Goal: Navigation & Orientation: Find specific page/section

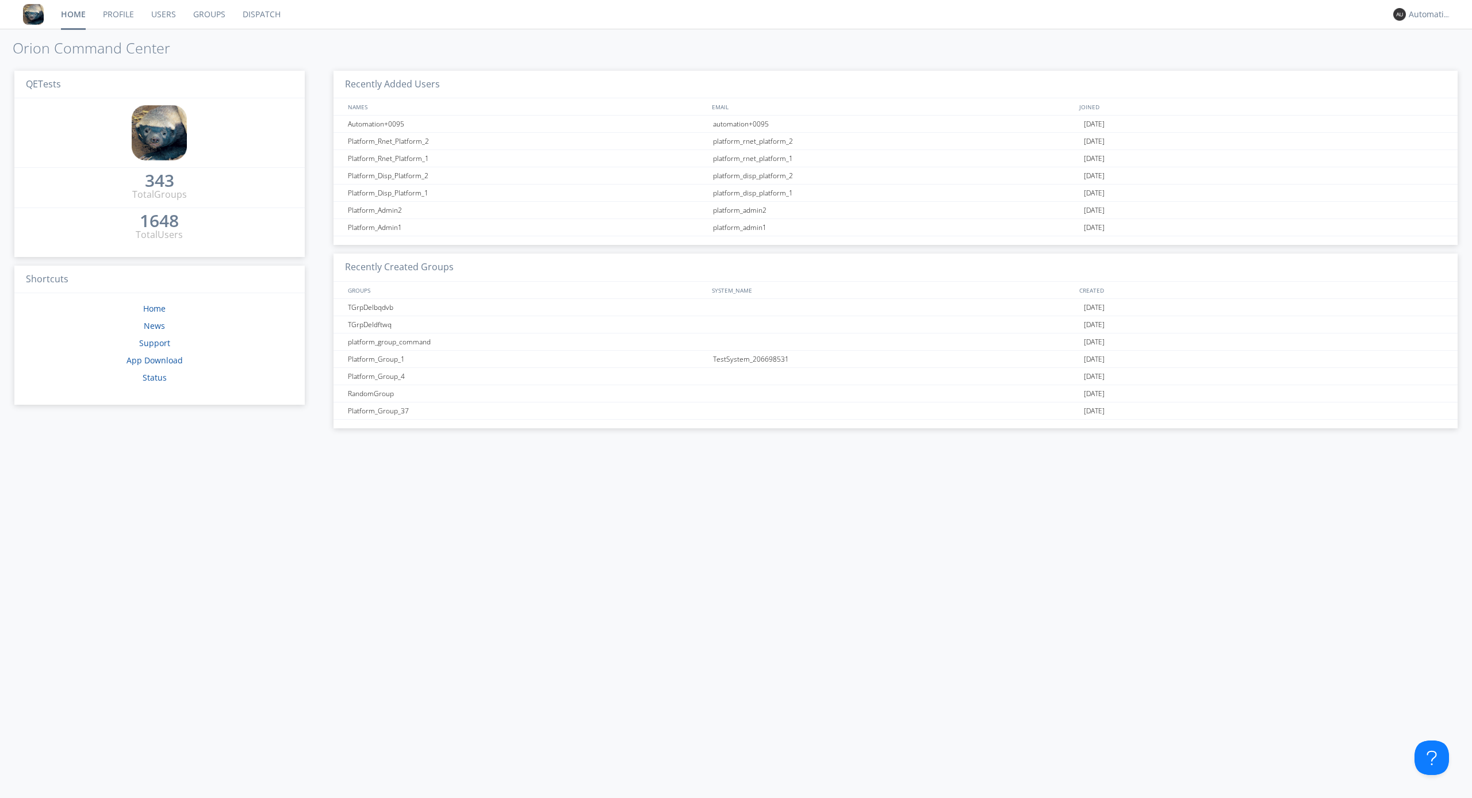
click at [260, 14] on link "Dispatch" at bounding box center [261, 14] width 55 height 29
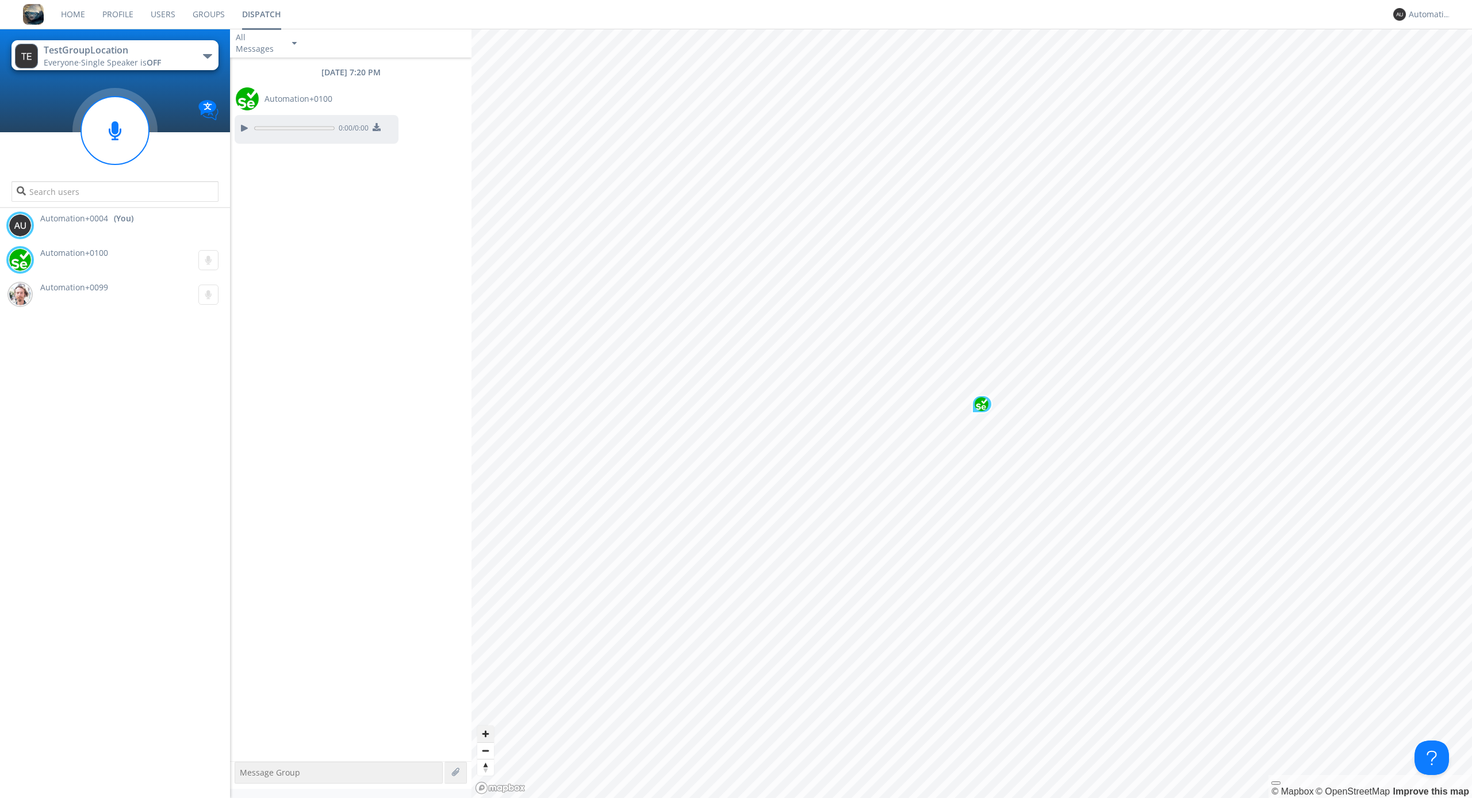
click at [485, 734] on span "Zoom in" at bounding box center [485, 734] width 17 height 17
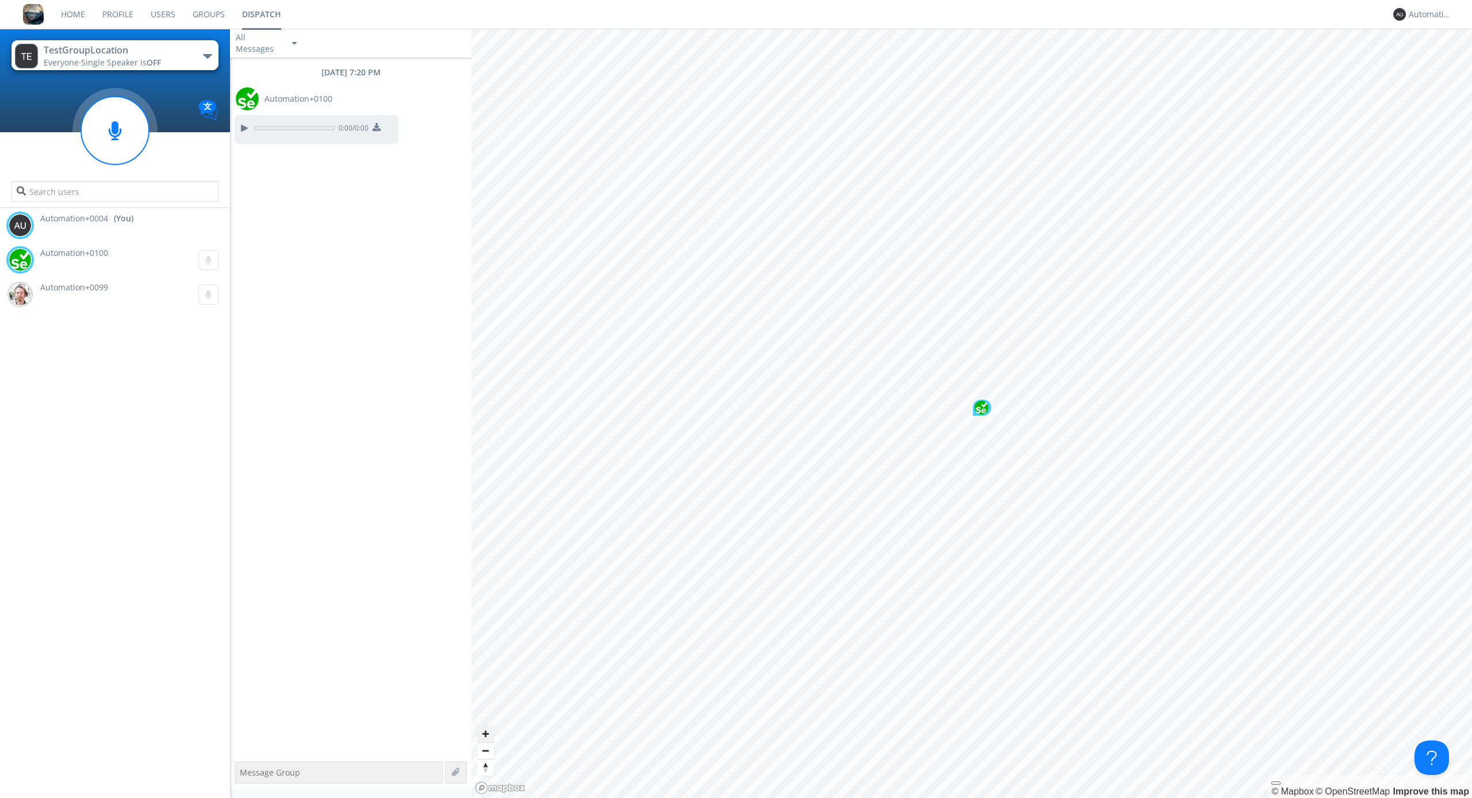
click at [485, 750] on span "Zoom out" at bounding box center [485, 751] width 17 height 16
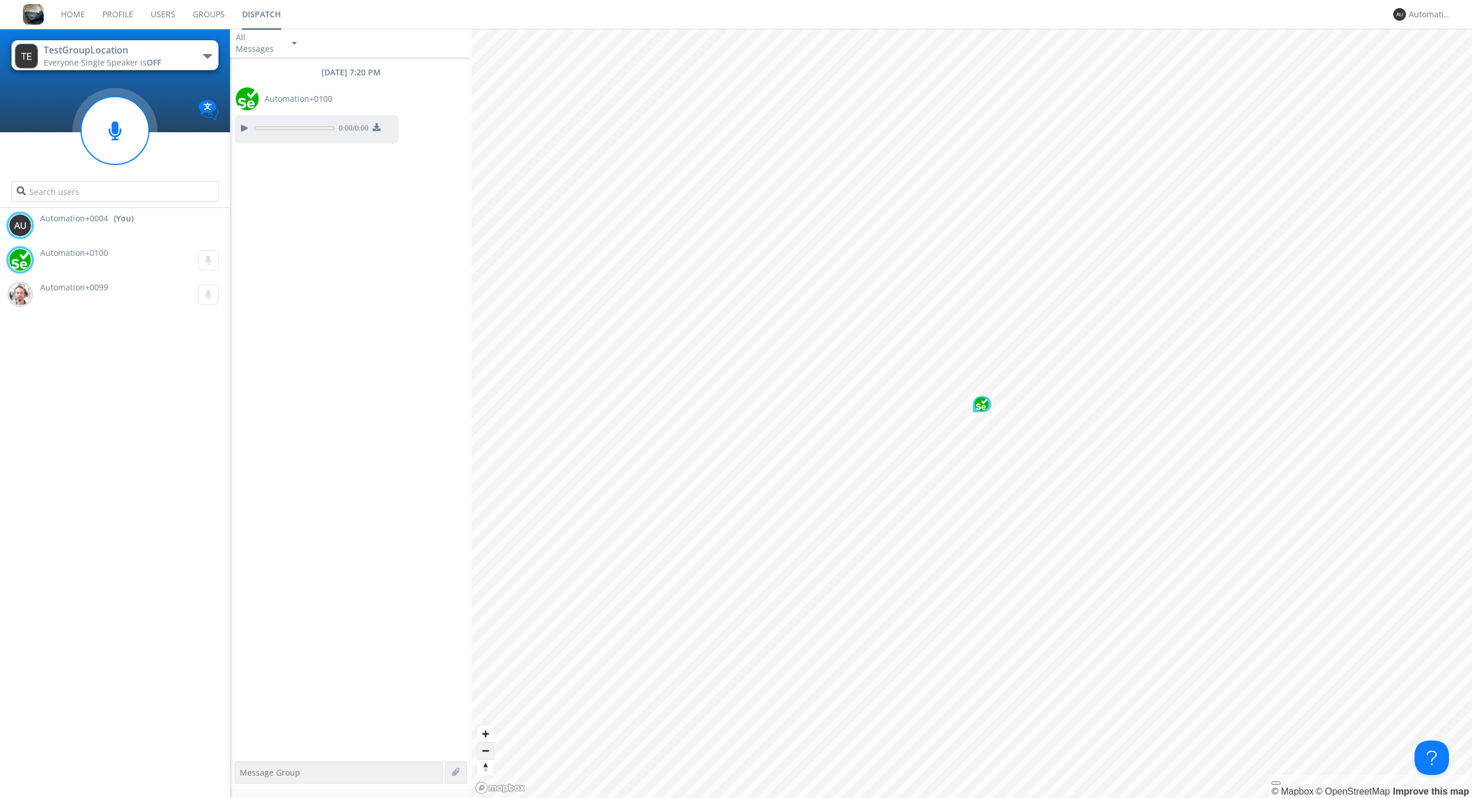
click at [485, 750] on span "Zoom out" at bounding box center [485, 751] width 17 height 16
